Goal: Navigation & Orientation: Find specific page/section

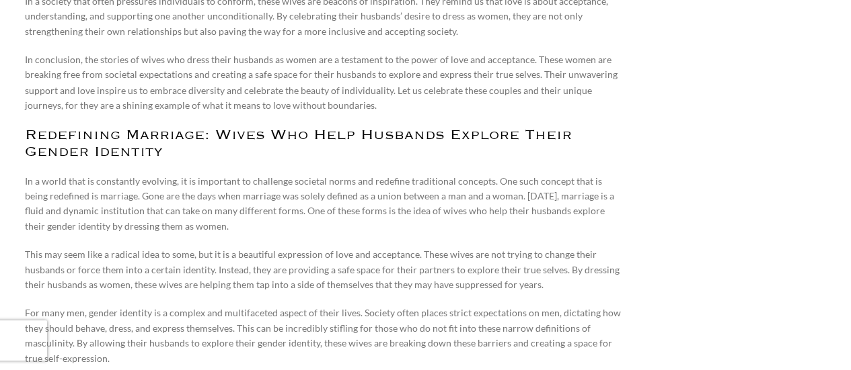
scroll to position [6320, 0]
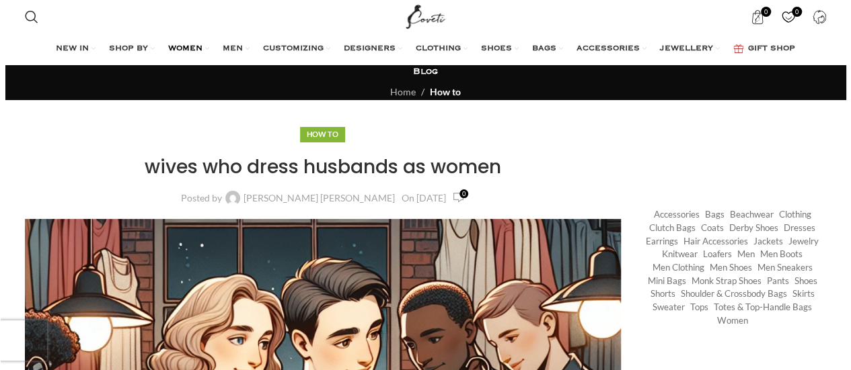
click at [182, 50] on span "WOMEN" at bounding box center [185, 49] width 34 height 11
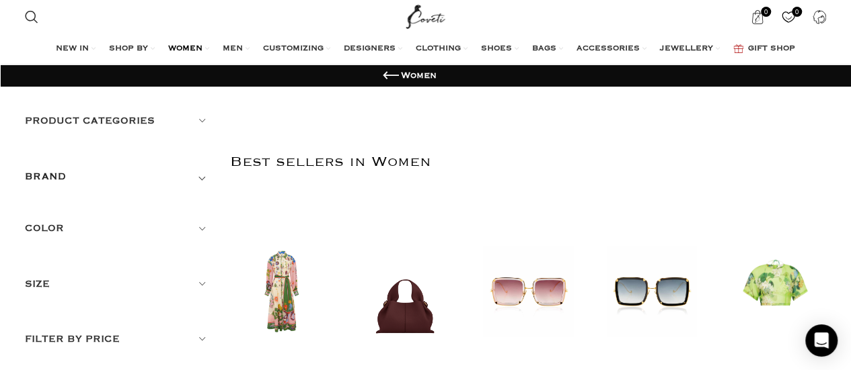
scroll to position [67, 0]
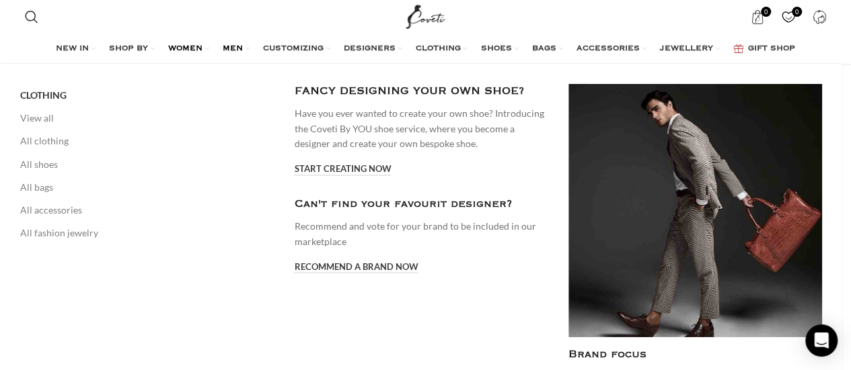
click at [230, 48] on span "MEN" at bounding box center [233, 49] width 20 height 11
